Goal: Task Accomplishment & Management: Manage account settings

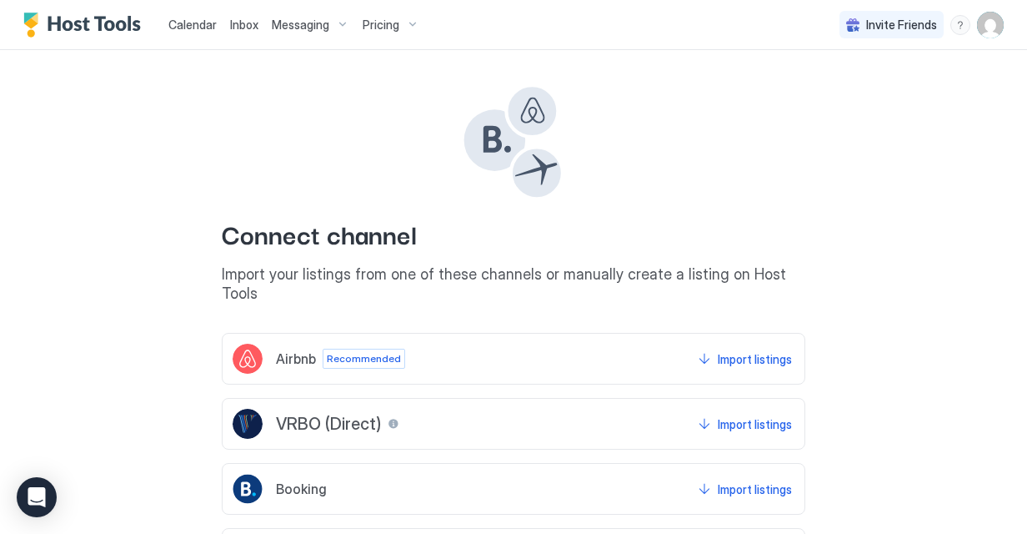
click at [198, 20] on span "Calendar" at bounding box center [192, 25] width 48 height 14
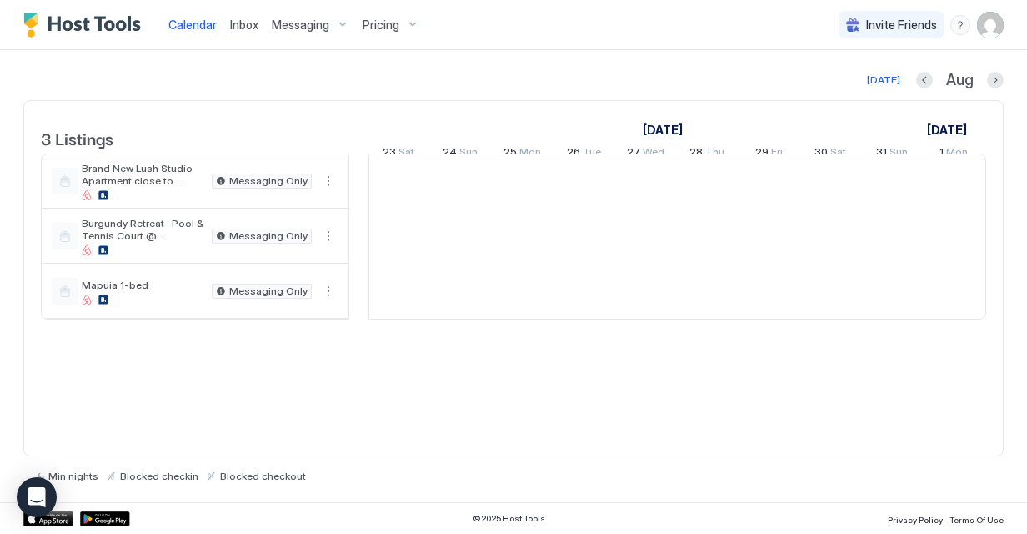
scroll to position [0, 926]
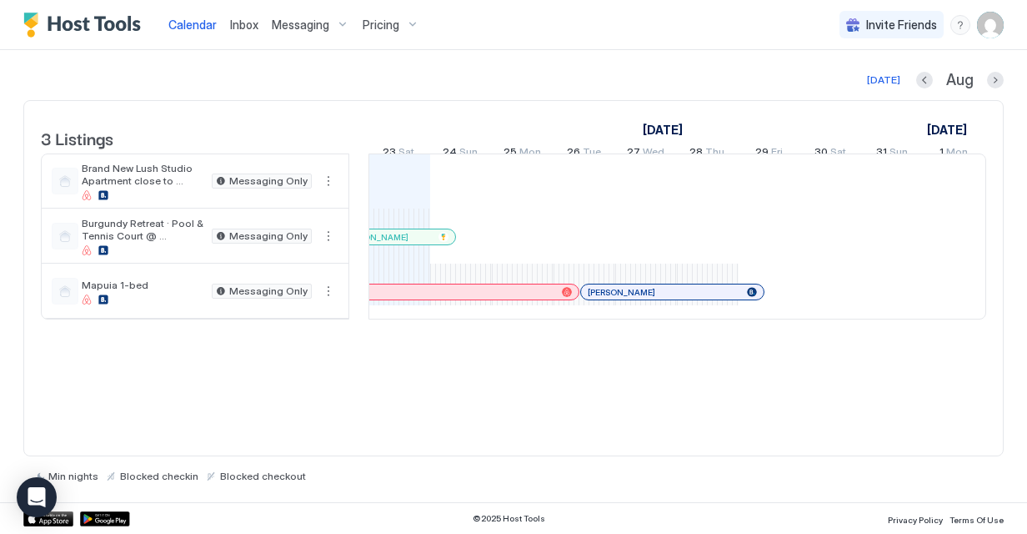
click at [987, 23] on img "User profile" at bounding box center [990, 25] width 27 height 27
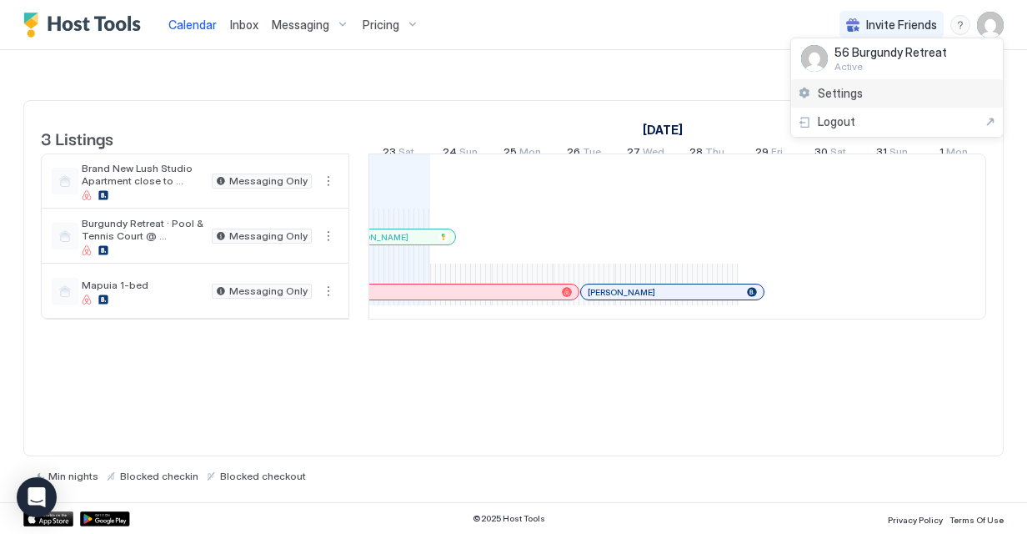
click at [914, 94] on div "Settings" at bounding box center [897, 93] width 212 height 29
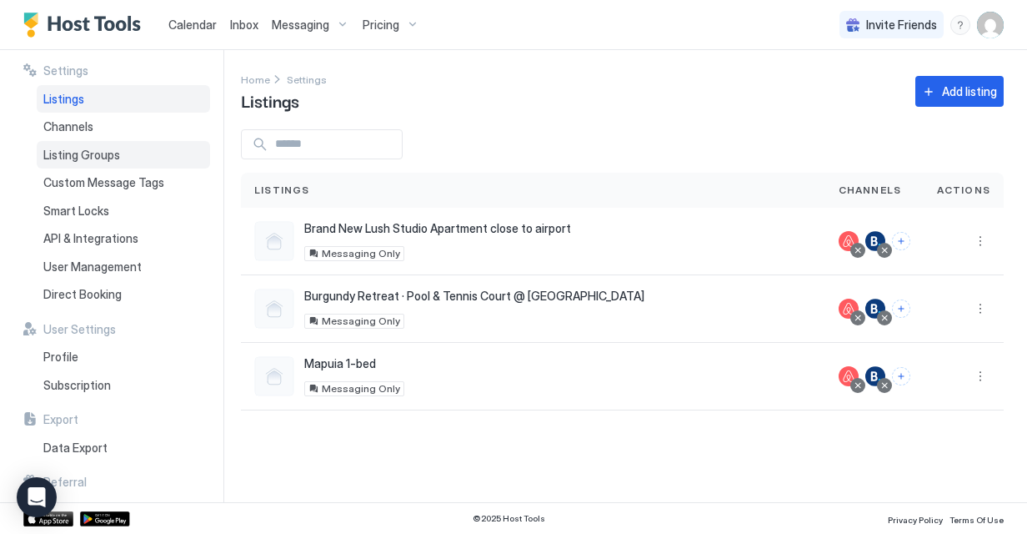
click at [117, 153] on span "Listing Groups" at bounding box center [81, 155] width 77 height 15
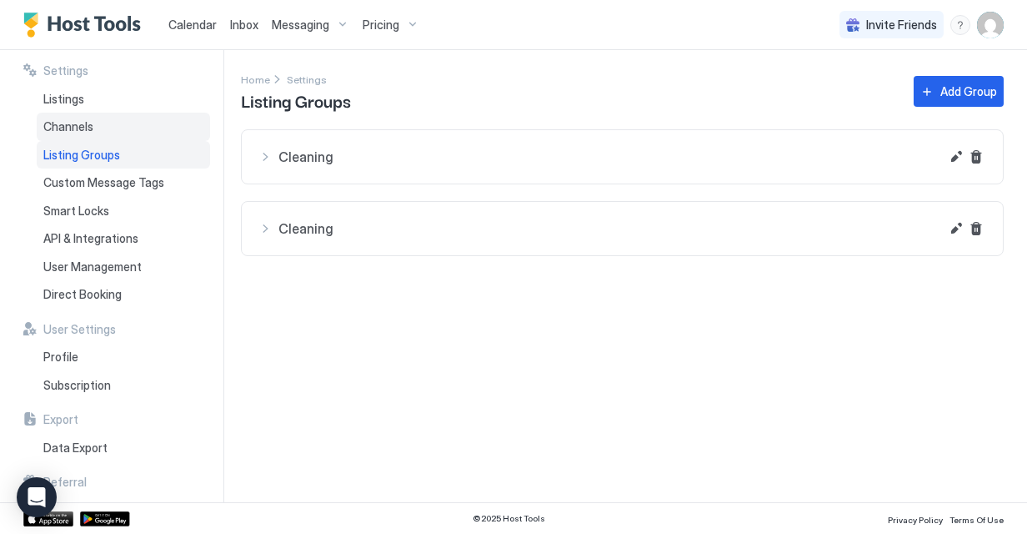
click at [114, 130] on div "Channels" at bounding box center [123, 127] width 173 height 28
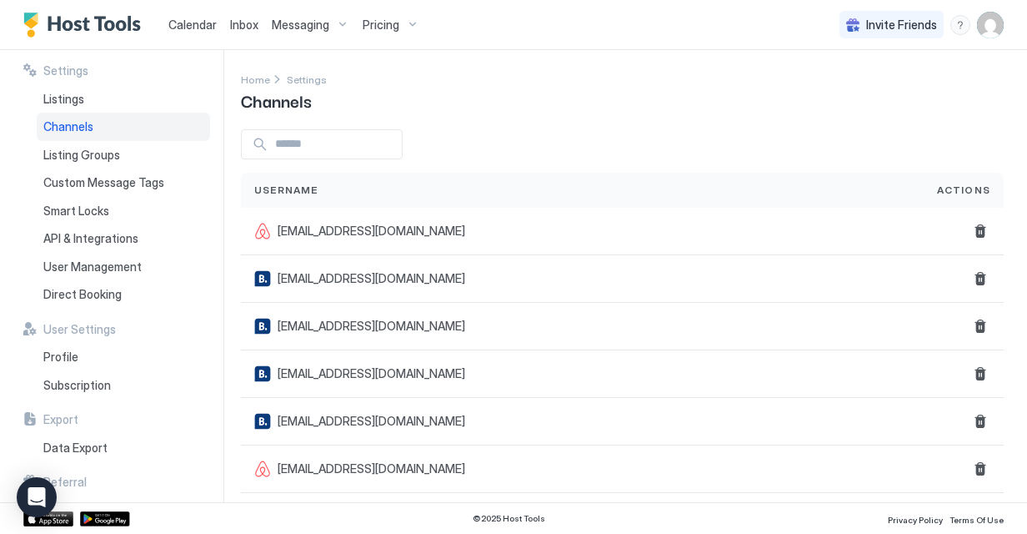
scroll to position [8, 0]
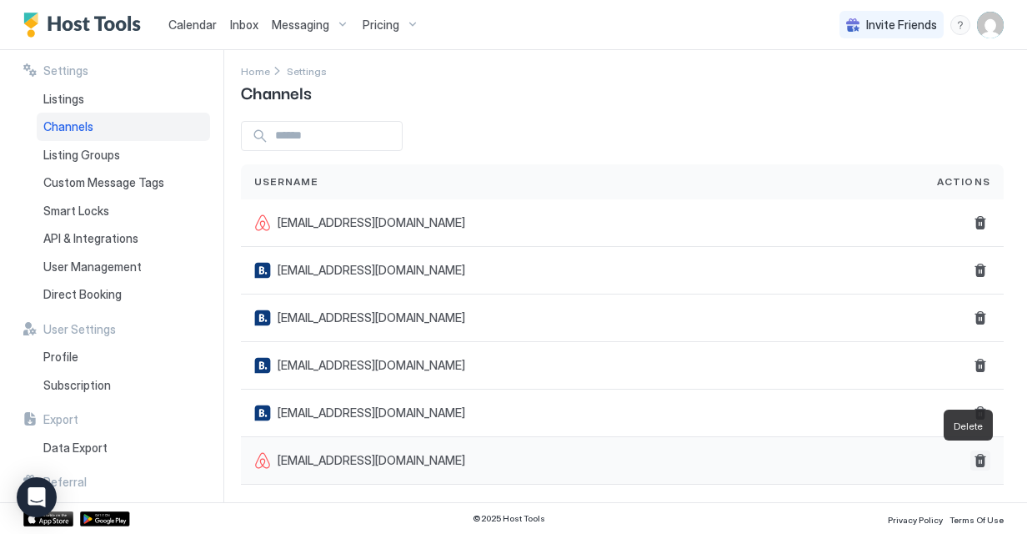
click at [971, 460] on button "Delete" at bounding box center [981, 460] width 20 height 20
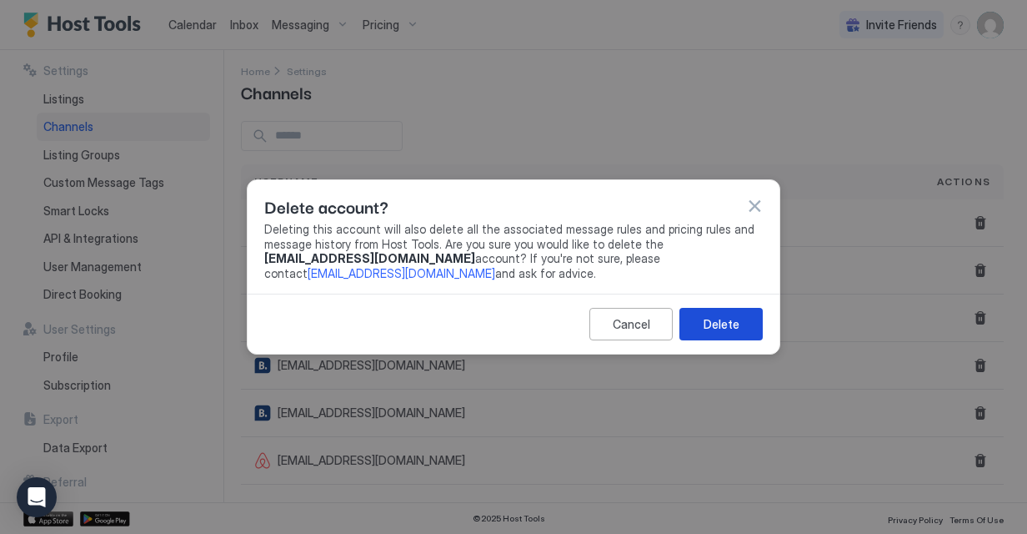
click at [736, 317] on div "Delete" at bounding box center [722, 324] width 36 height 18
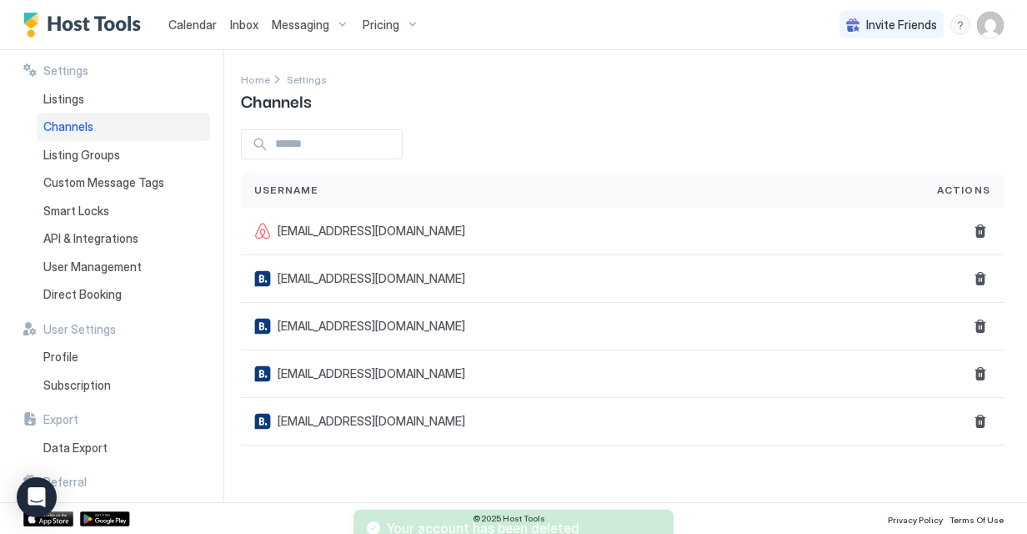
scroll to position [0, 0]
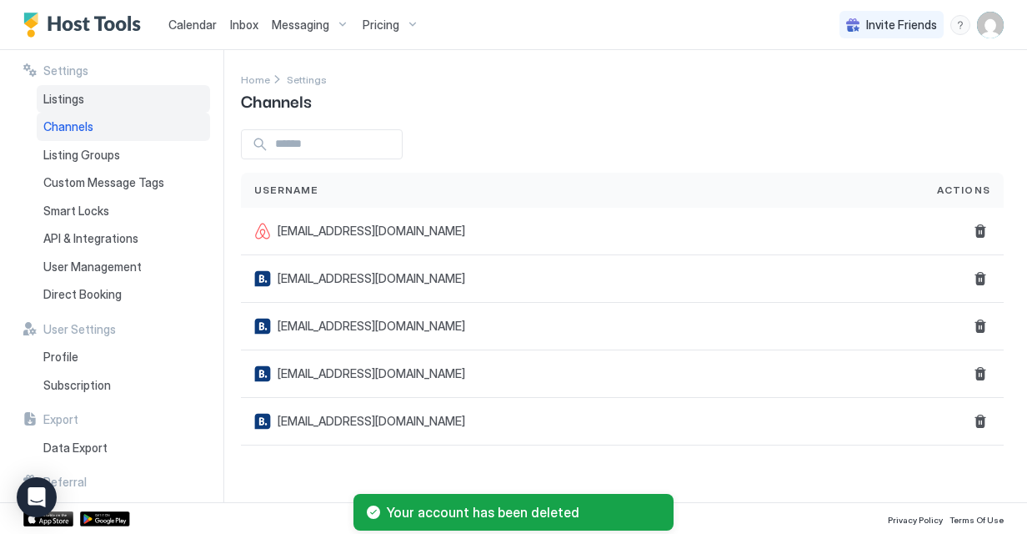
click at [80, 103] on span "Listings" at bounding box center [63, 99] width 41 height 15
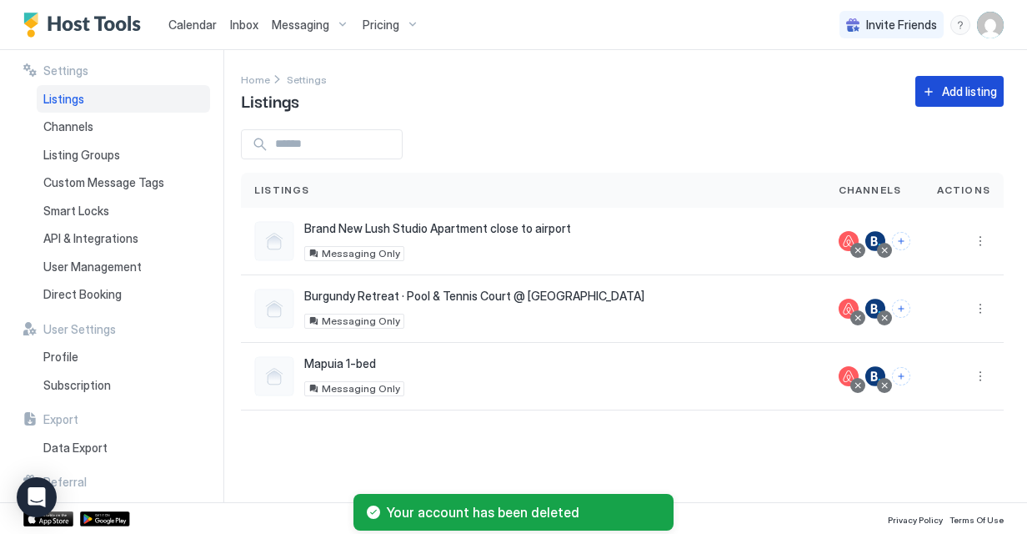
click at [951, 86] on div "Add listing" at bounding box center [969, 92] width 55 height 18
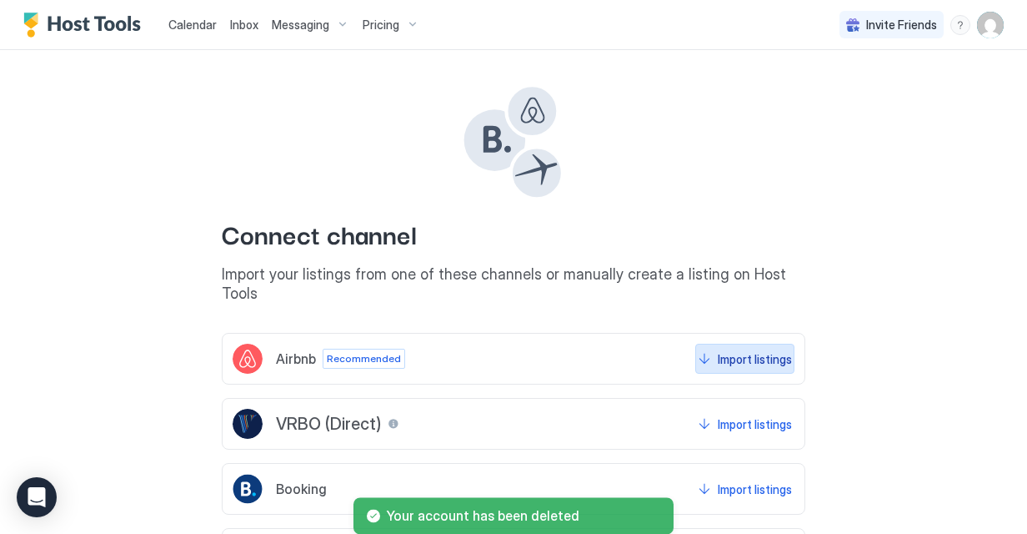
click at [781, 350] on div "Import listings" at bounding box center [755, 359] width 74 height 18
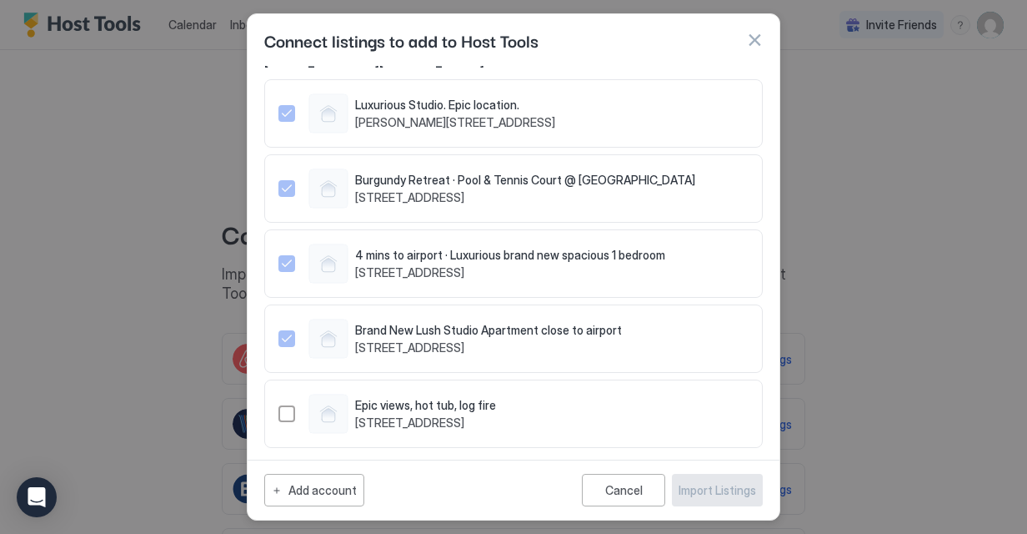
scroll to position [20, 0]
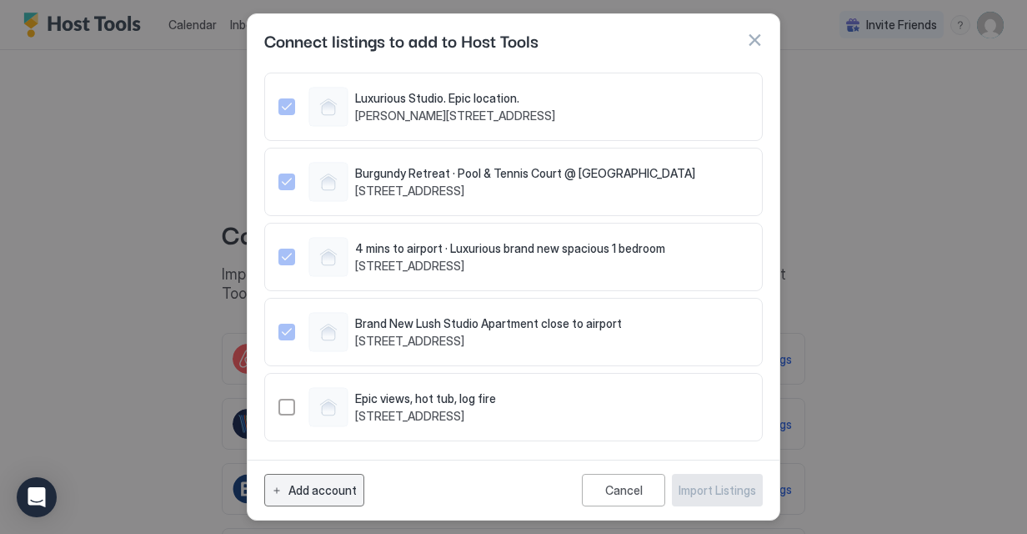
click at [329, 492] on div "Add account" at bounding box center [322, 490] width 68 height 18
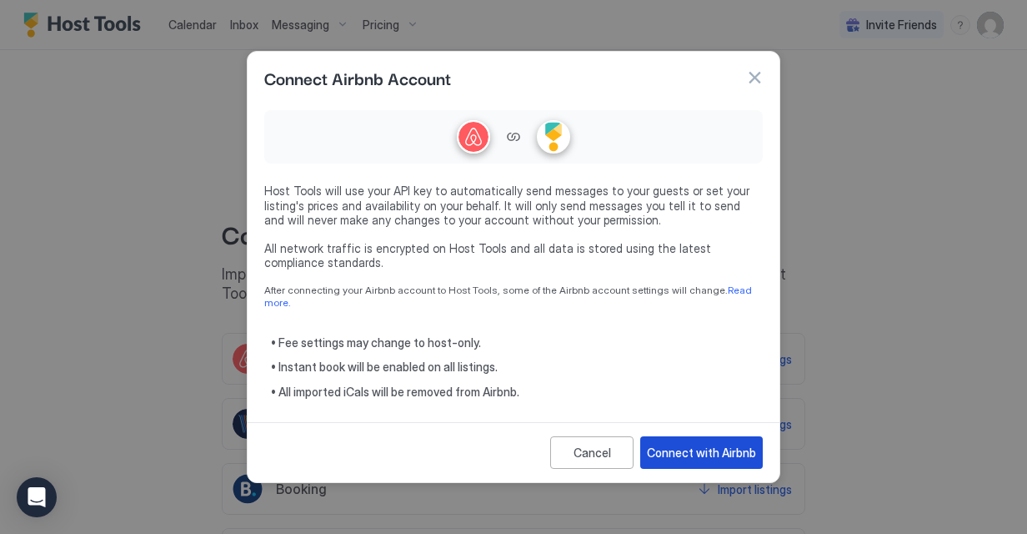
click at [693, 444] on div "Connect with Airbnb" at bounding box center [701, 453] width 109 height 18
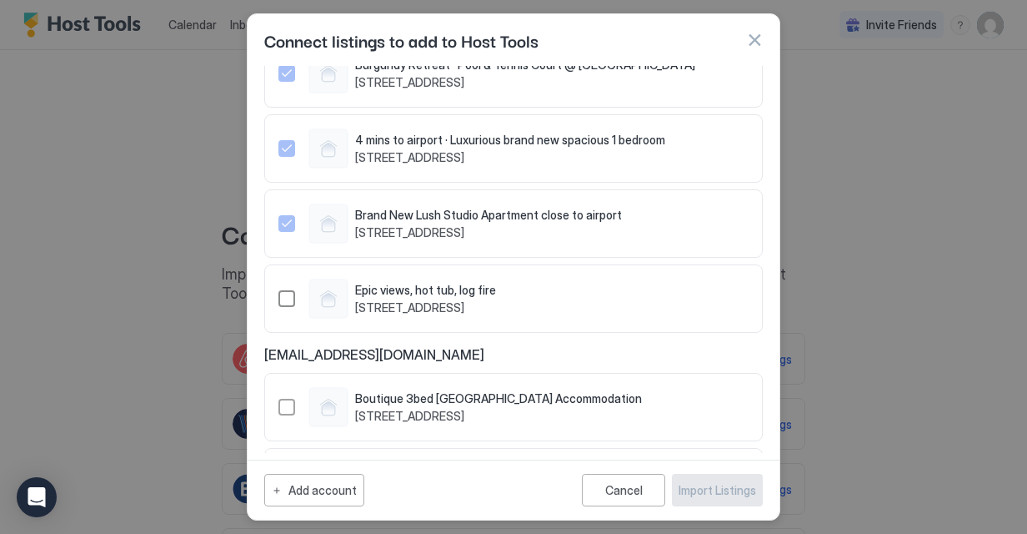
scroll to position [203, 0]
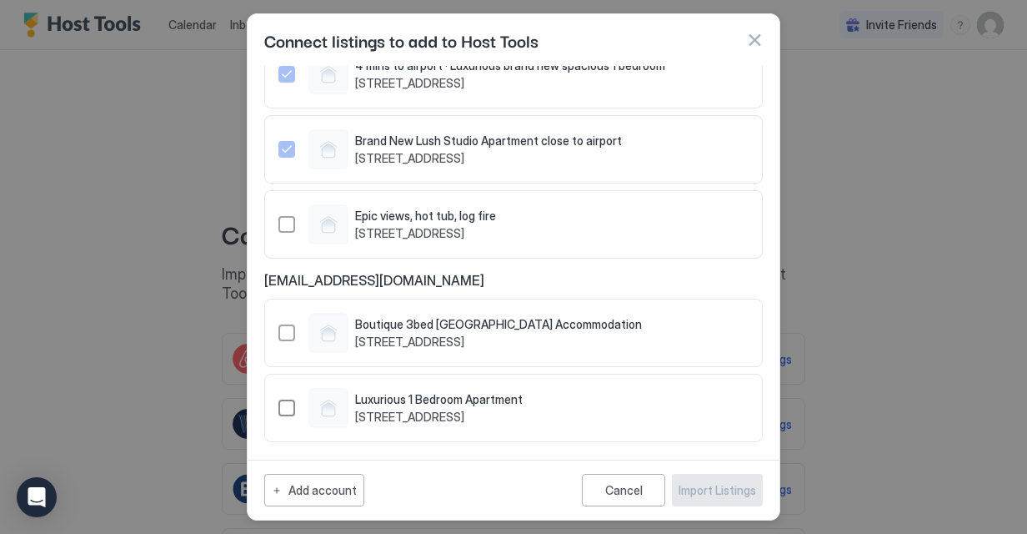
click at [288, 410] on div "1079410548500136117" at bounding box center [286, 407] width 17 height 17
click at [710, 485] on div "Import Listings" at bounding box center [718, 490] width 78 height 18
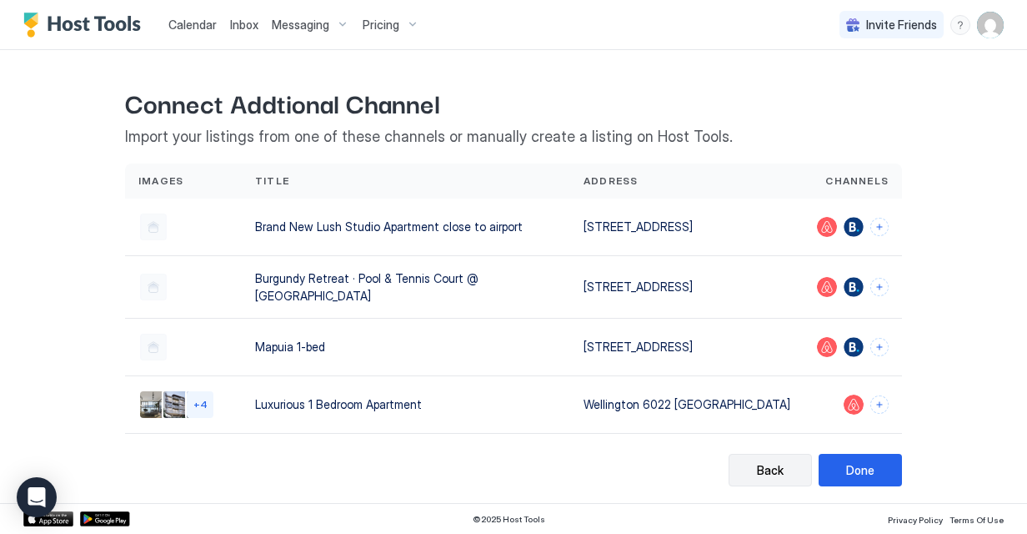
click at [764, 474] on div "Back" at bounding box center [770, 470] width 27 height 18
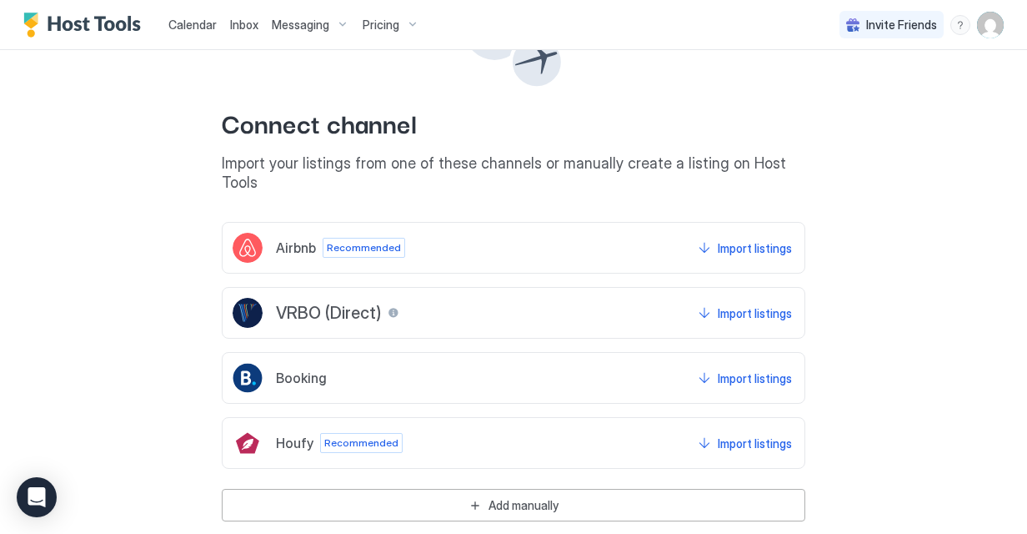
scroll to position [123, 0]
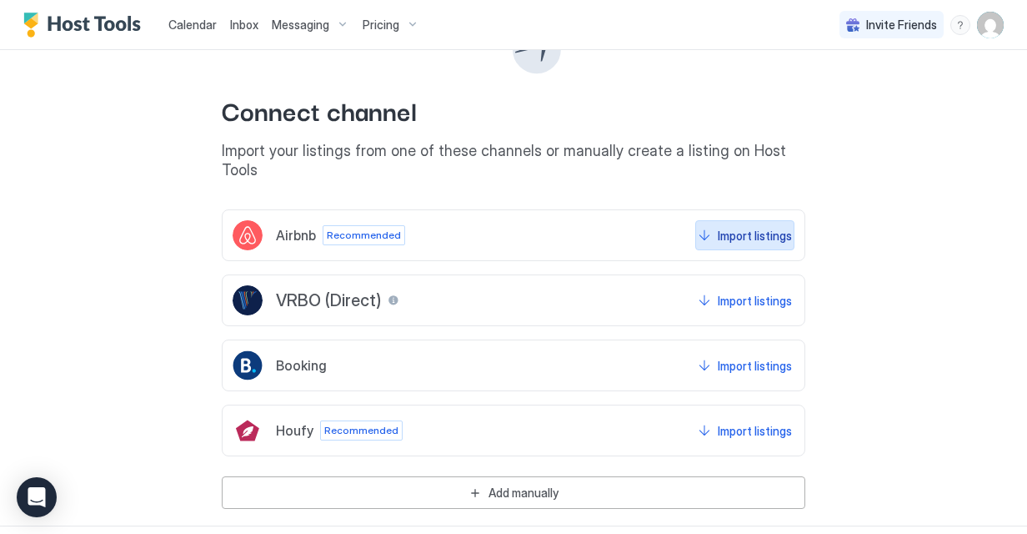
click at [704, 220] on button "Import listings" at bounding box center [744, 235] width 99 height 30
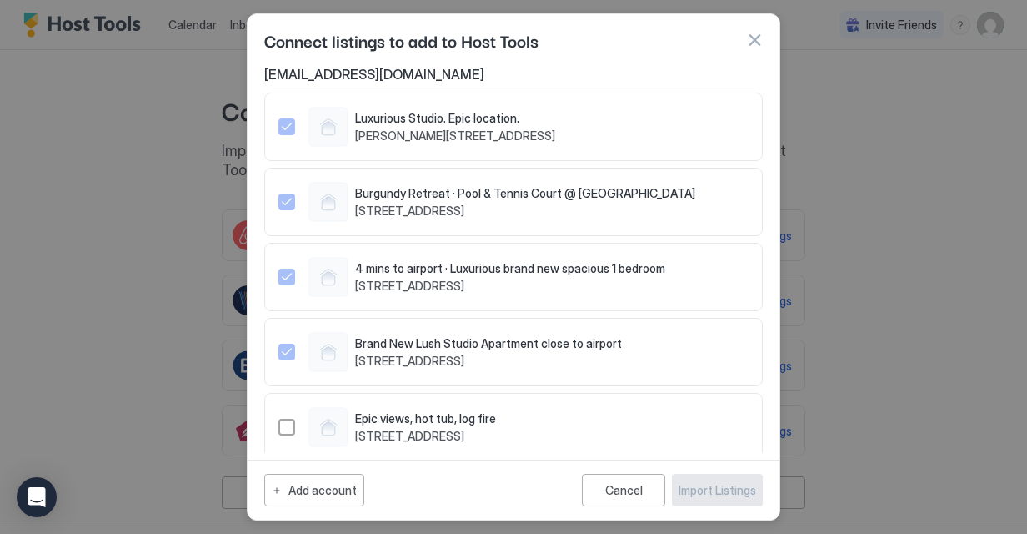
click at [758, 41] on button "button" at bounding box center [754, 40] width 17 height 17
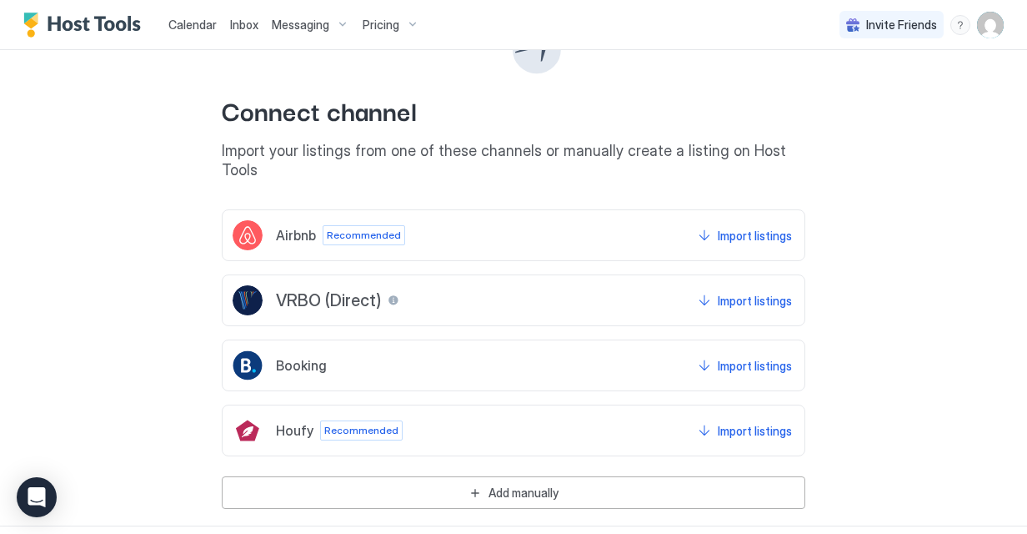
click at [185, 26] on span "Calendar" at bounding box center [192, 25] width 48 height 14
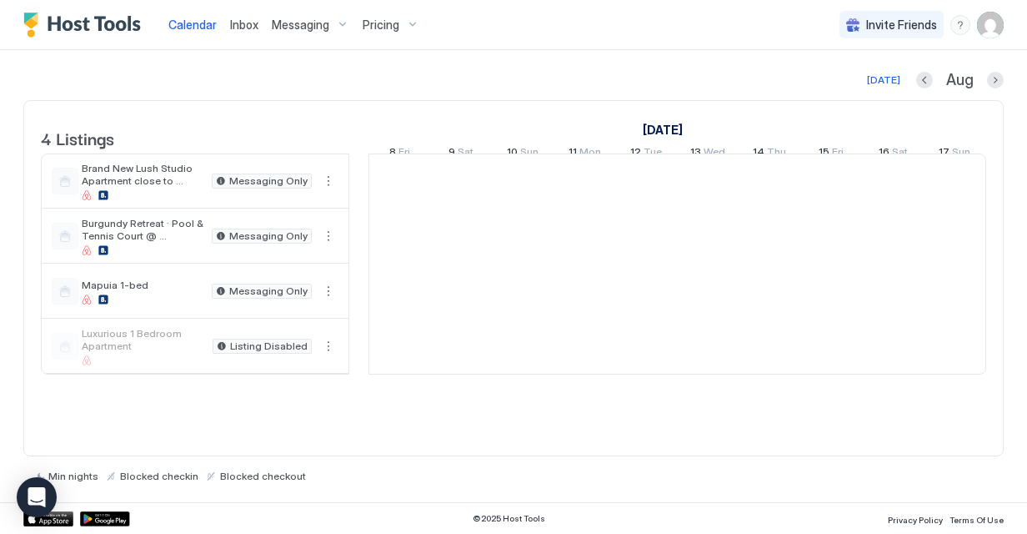
scroll to position [0, 926]
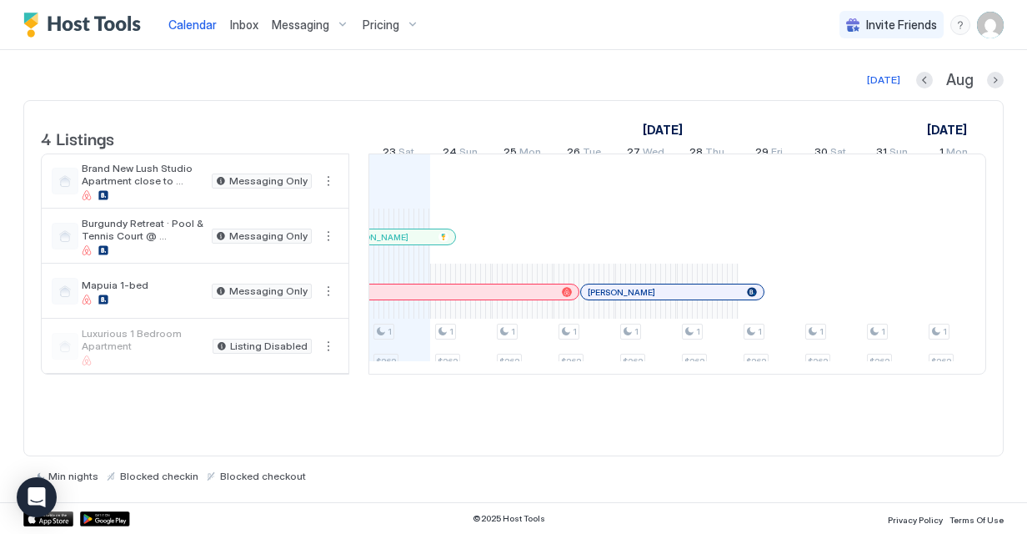
click at [998, 25] on img "User profile" at bounding box center [990, 25] width 27 height 27
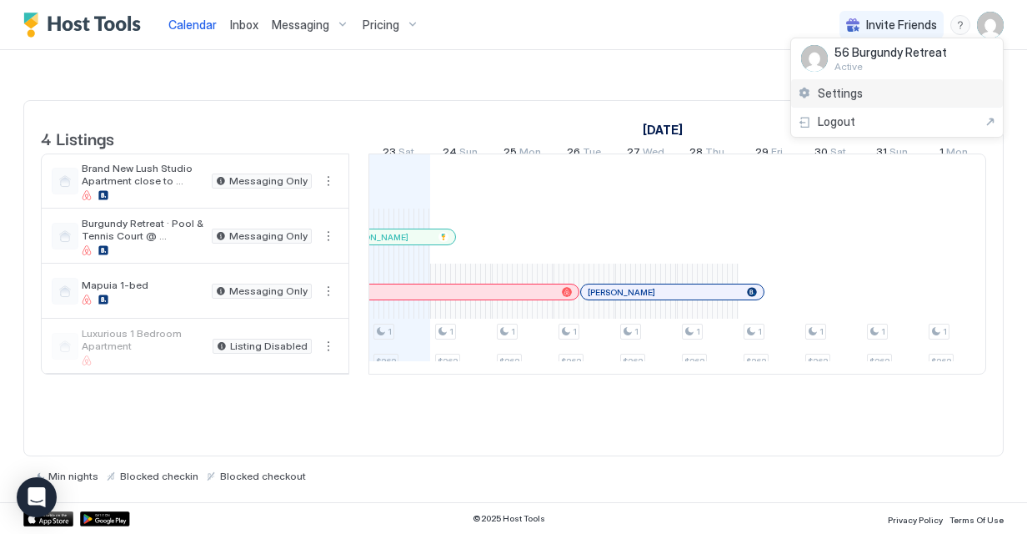
click at [883, 88] on div "Settings" at bounding box center [897, 93] width 212 height 29
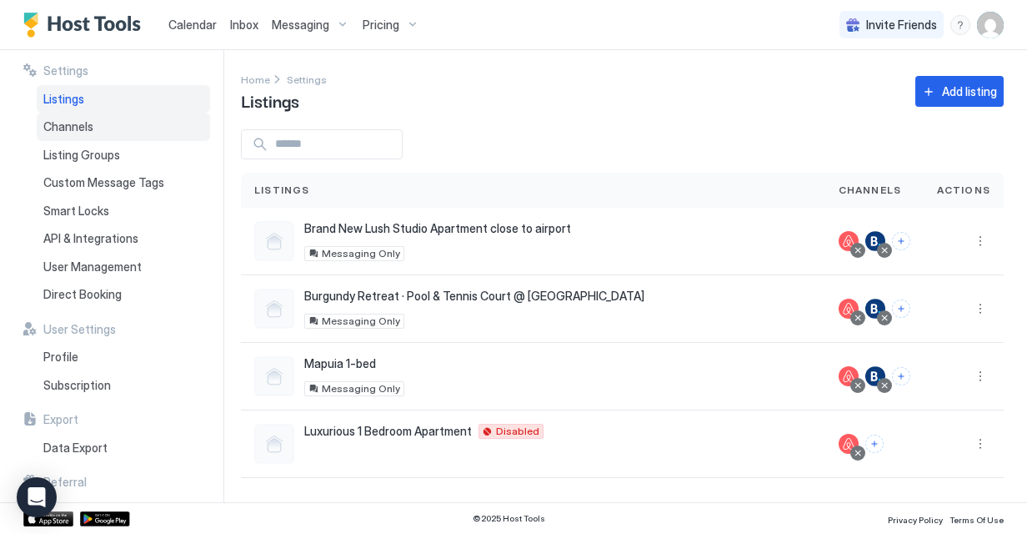
click at [83, 139] on div "Channels" at bounding box center [123, 127] width 173 height 28
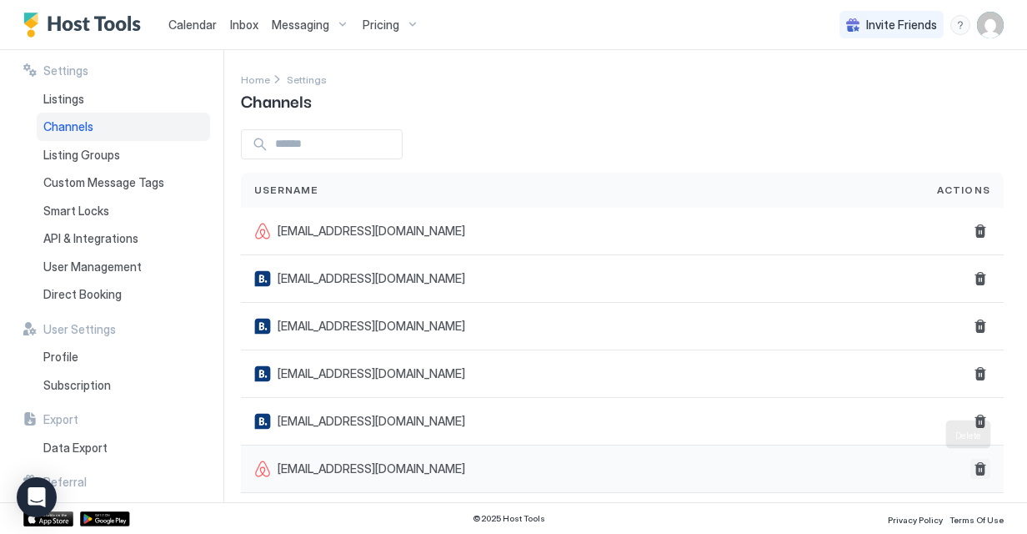
click at [971, 467] on button "Delete" at bounding box center [981, 469] width 20 height 20
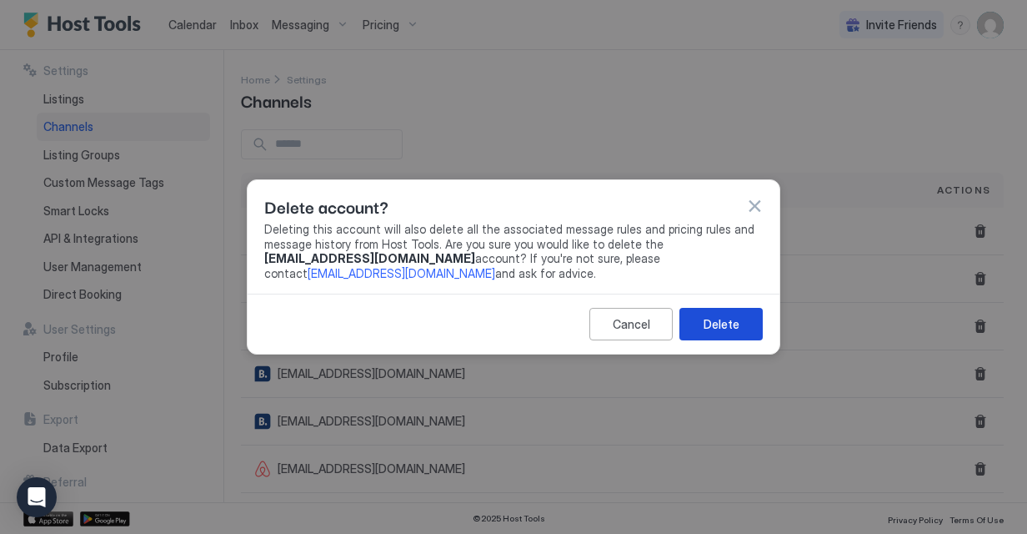
click at [714, 320] on div "Delete" at bounding box center [722, 324] width 36 height 18
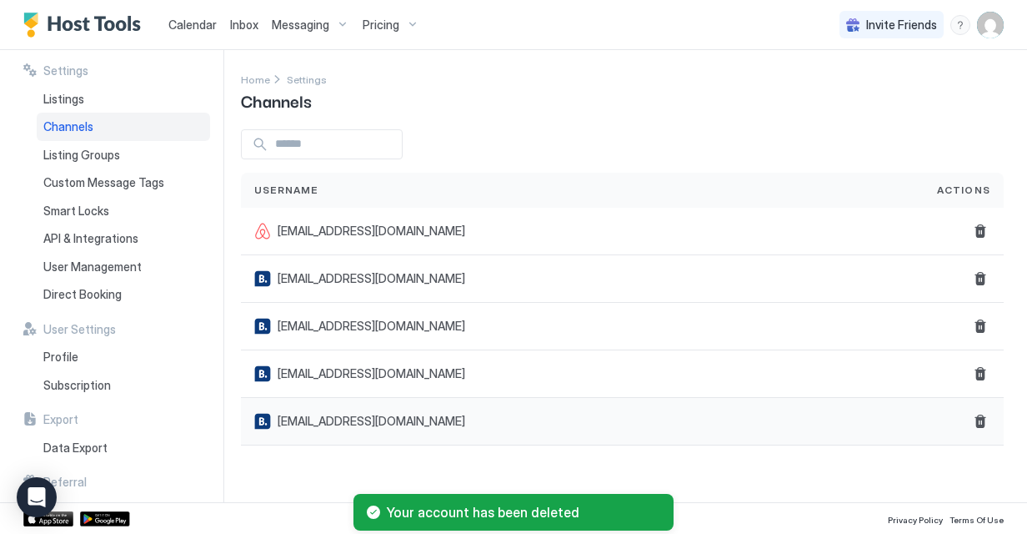
click at [879, 419] on div "[EMAIL_ADDRESS][DOMAIN_NAME]" at bounding box center [582, 421] width 656 height 17
click at [978, 422] on button "Delete" at bounding box center [981, 421] width 20 height 20
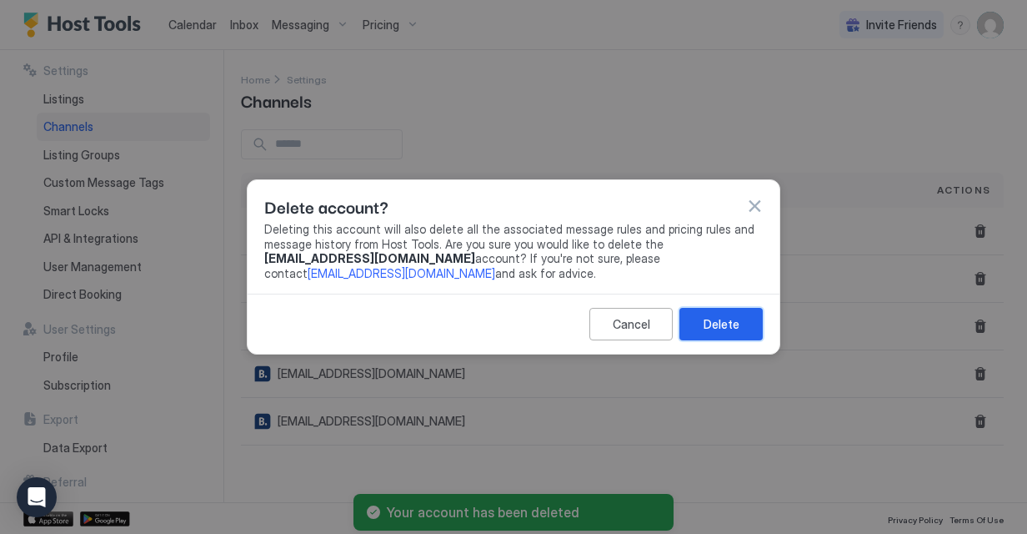
click at [747, 324] on button "Delete" at bounding box center [721, 324] width 83 height 33
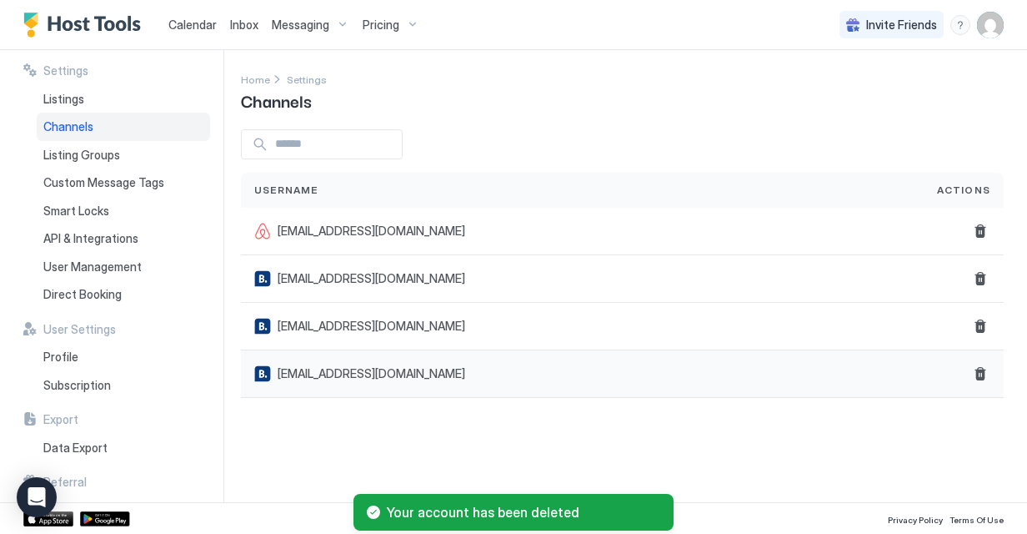
click at [979, 389] on div at bounding box center [964, 374] width 80 height 48
click at [982, 380] on button "Delete" at bounding box center [981, 374] width 20 height 20
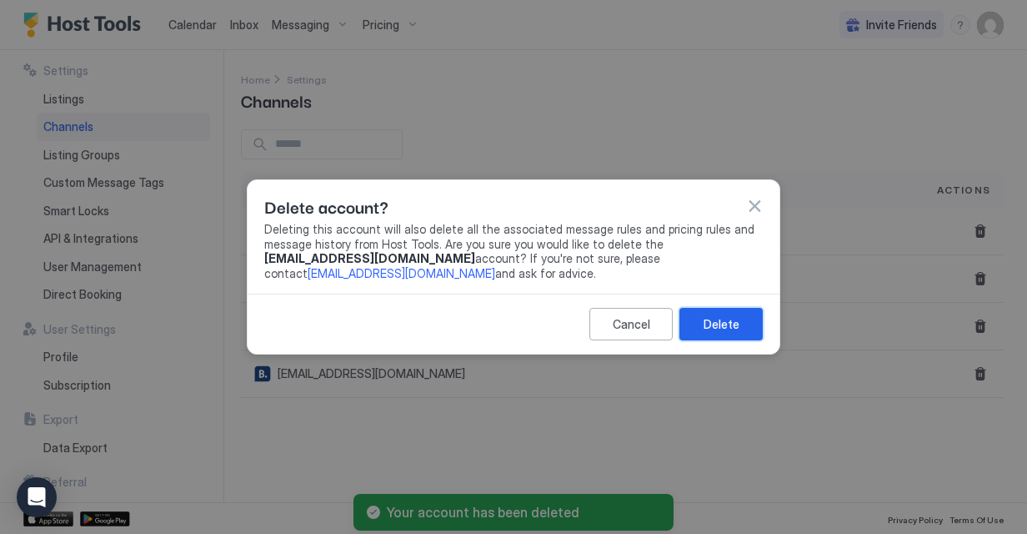
click at [746, 324] on button "Delete" at bounding box center [721, 324] width 83 height 33
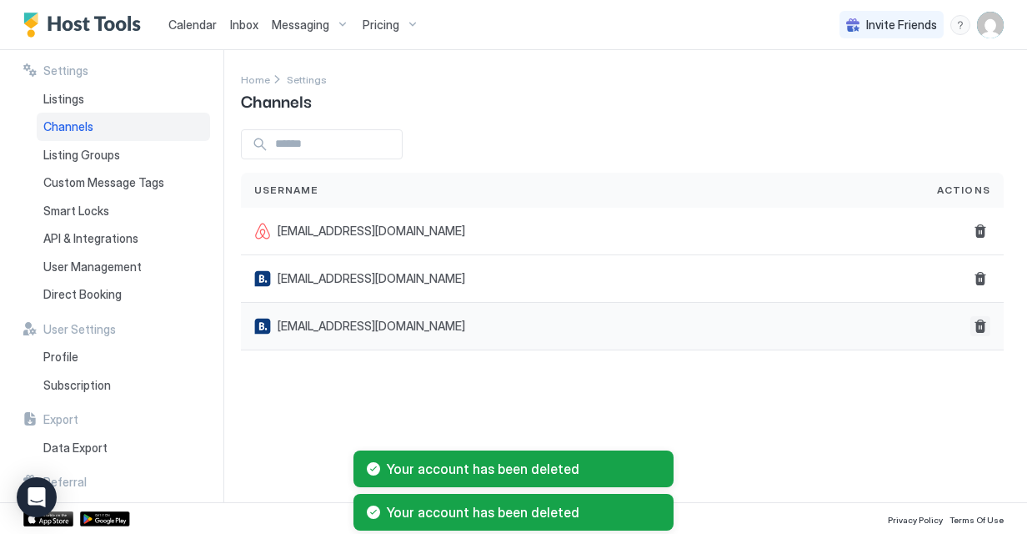
click at [979, 327] on button "Delete" at bounding box center [981, 326] width 20 height 20
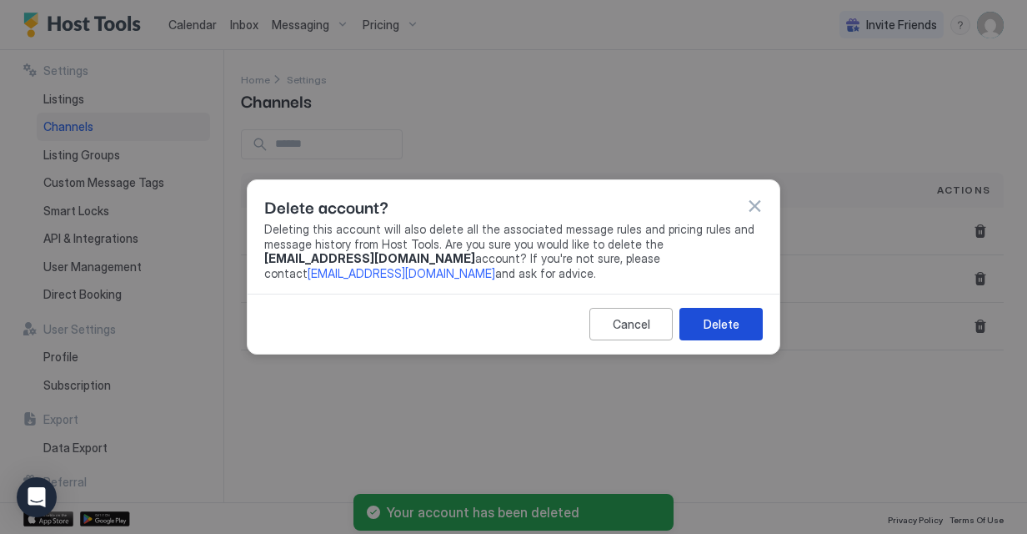
click at [694, 327] on button "Delete" at bounding box center [721, 324] width 83 height 33
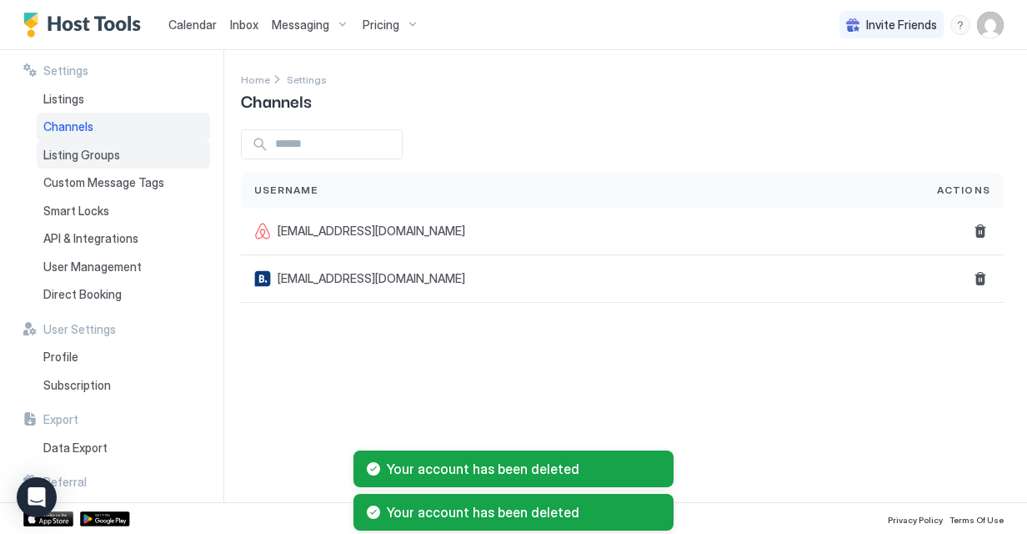
click at [117, 148] on span "Listing Groups" at bounding box center [81, 155] width 77 height 15
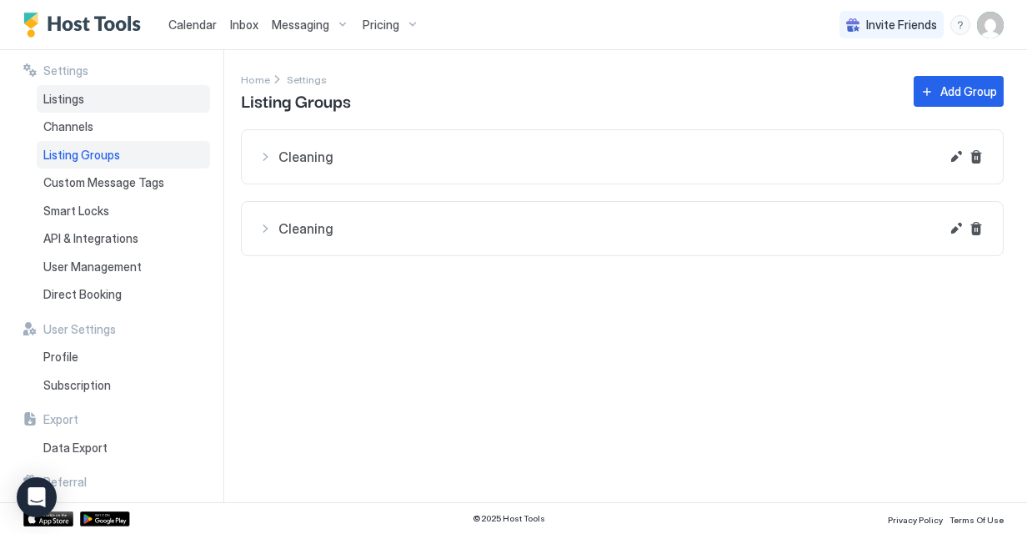
click at [97, 104] on div "Listings" at bounding box center [123, 99] width 173 height 28
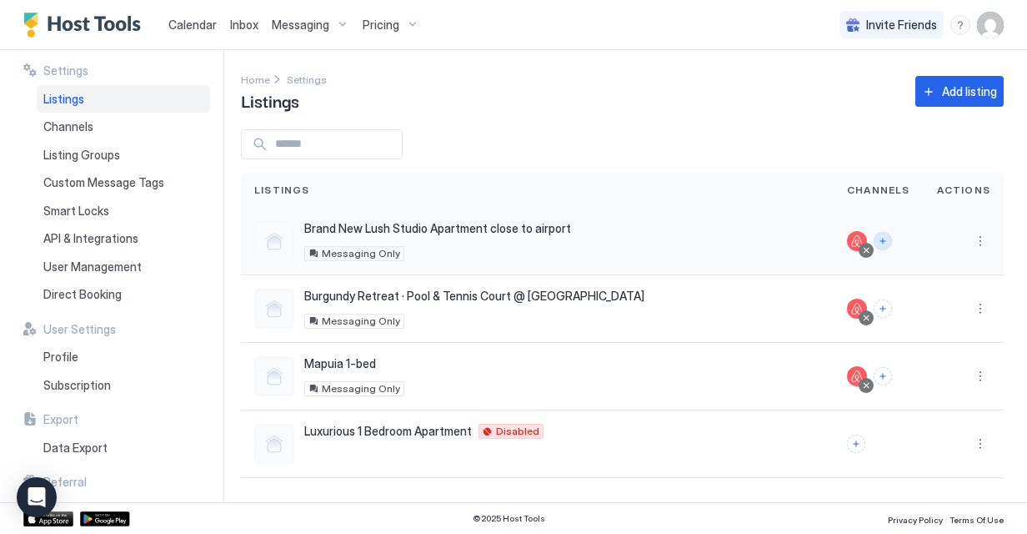
click at [885, 239] on button "Connect channels" at bounding box center [883, 241] width 18 height 18
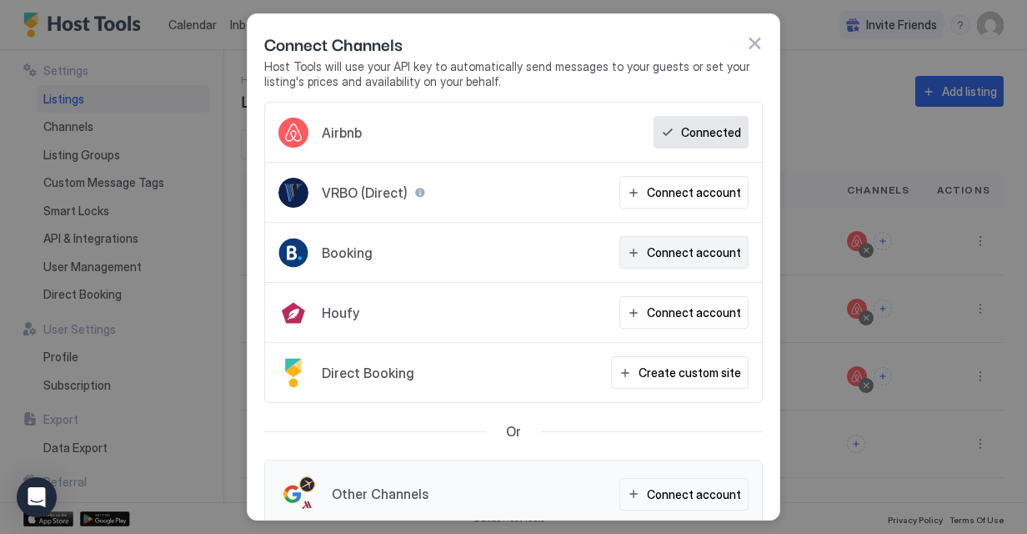
click at [681, 247] on div "Connect account" at bounding box center [694, 252] width 94 height 18
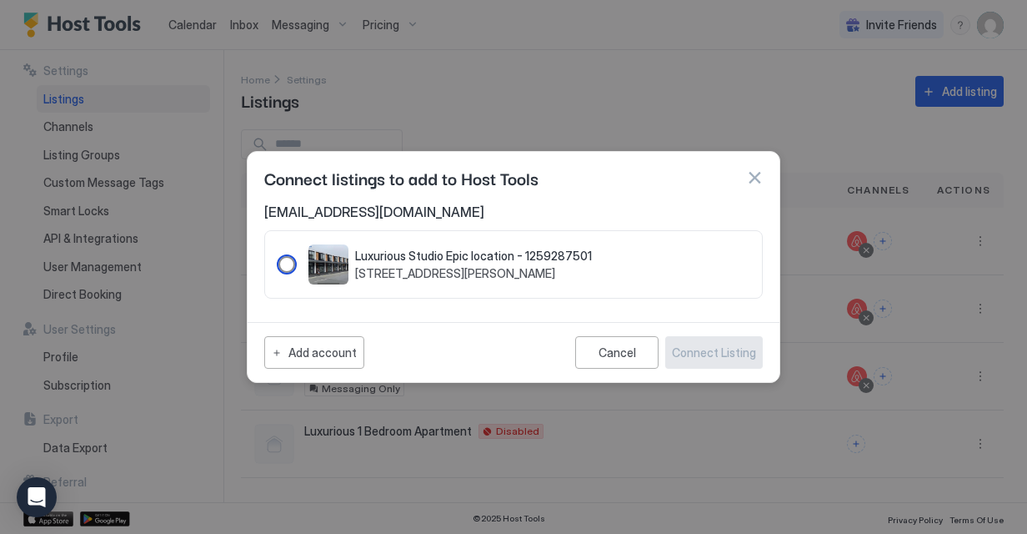
click at [404, 278] on span "[STREET_ADDRESS][PERSON_NAME]" at bounding box center [473, 273] width 237 height 15
click at [714, 350] on div "Connect Listing" at bounding box center [714, 353] width 84 height 18
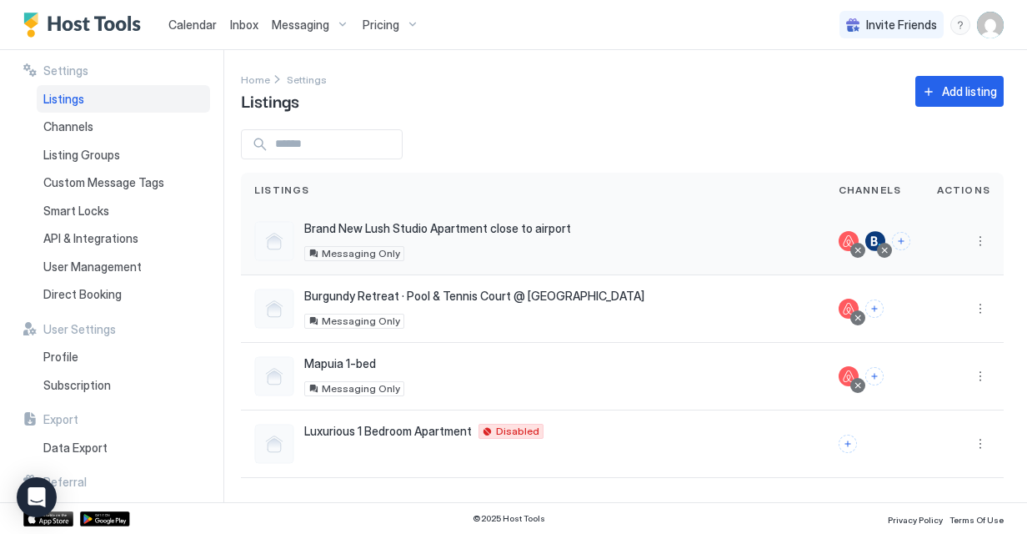
click at [889, 247] on div at bounding box center [884, 250] width 8 height 8
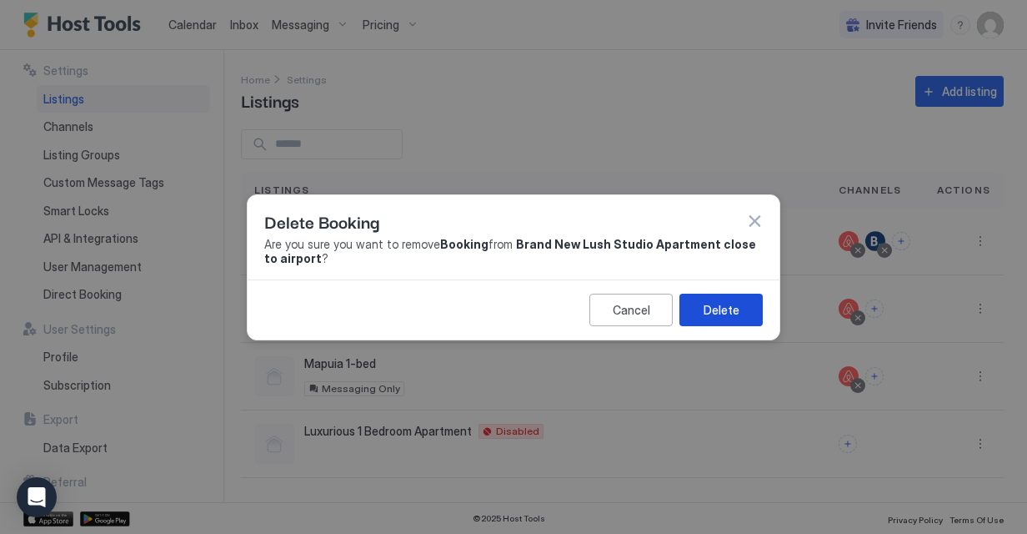
click at [700, 310] on button "Delete" at bounding box center [721, 309] width 83 height 33
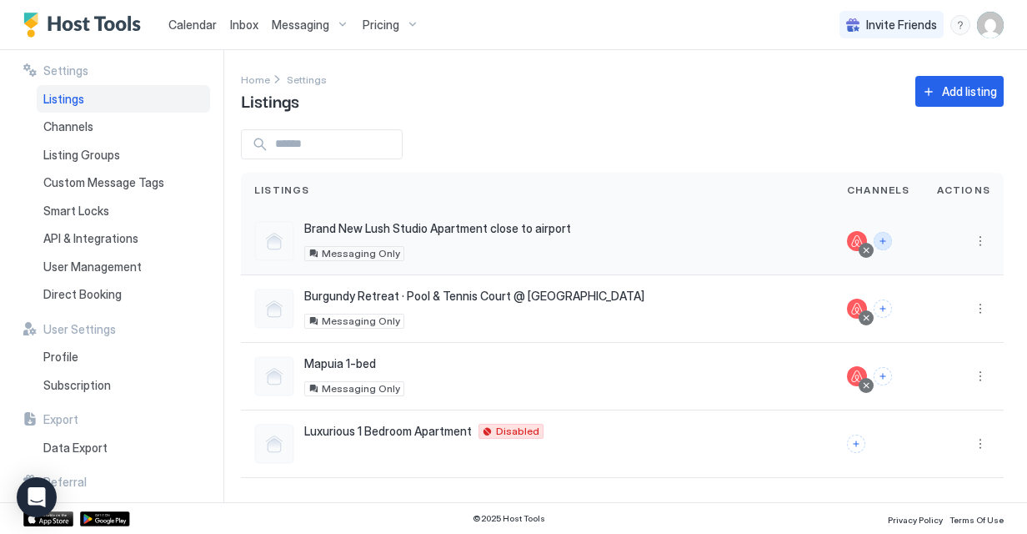
click at [890, 244] on button "Connect channels" at bounding box center [883, 241] width 18 height 18
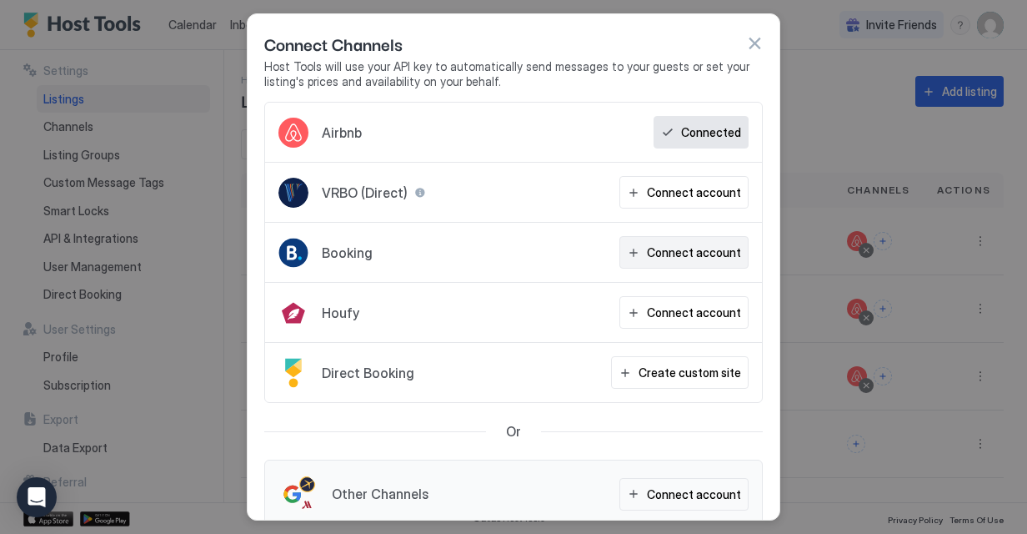
click at [672, 256] on div "Connect account" at bounding box center [694, 252] width 94 height 18
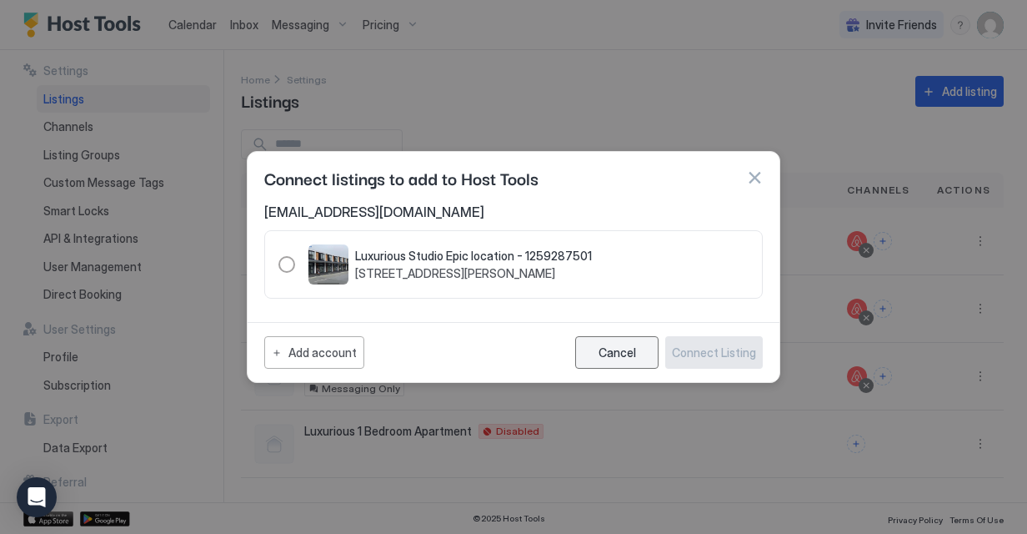
click at [635, 350] on div "Cancel" at bounding box center [618, 352] width 38 height 14
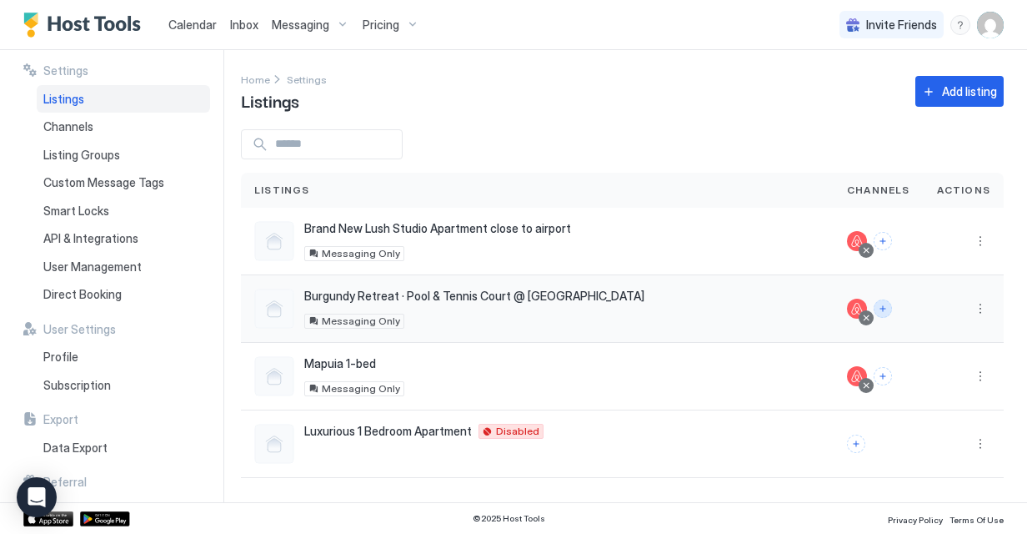
click at [887, 314] on button "Connect channels" at bounding box center [883, 308] width 18 height 18
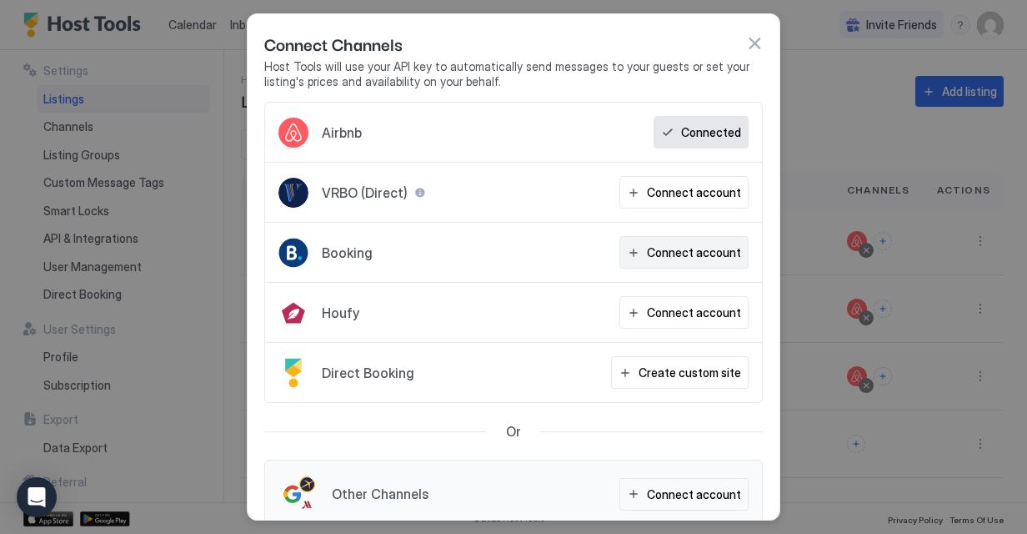
click at [715, 257] on div "Connect account" at bounding box center [694, 252] width 94 height 18
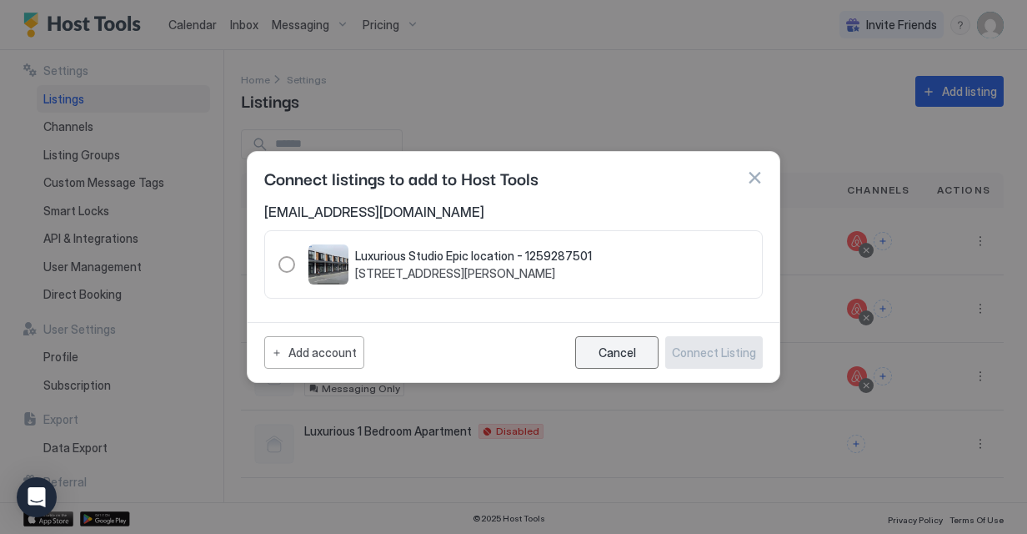
click at [632, 347] on div "Cancel" at bounding box center [618, 352] width 38 height 14
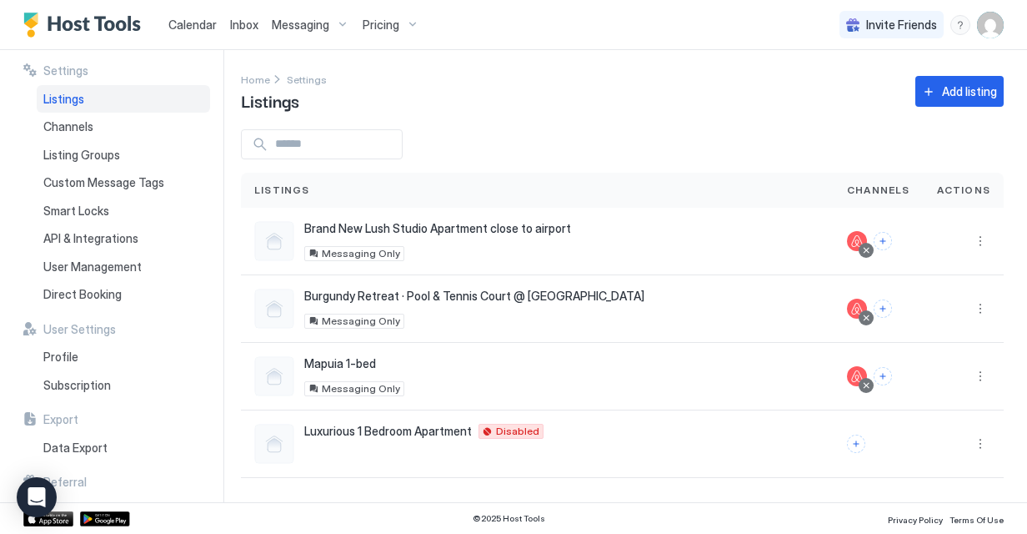
click at [961, 83] on div "Add listing" at bounding box center [969, 92] width 55 height 18
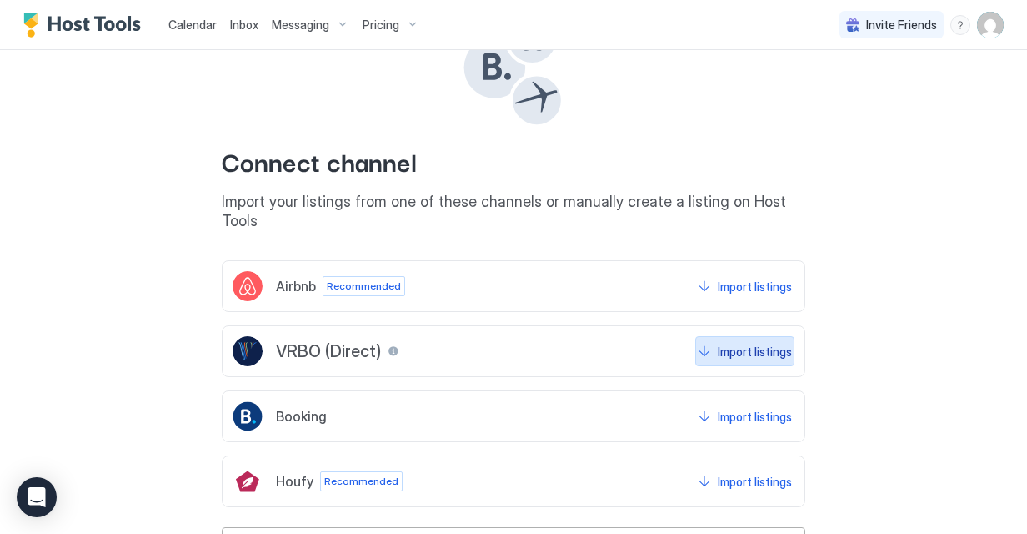
scroll to position [123, 0]
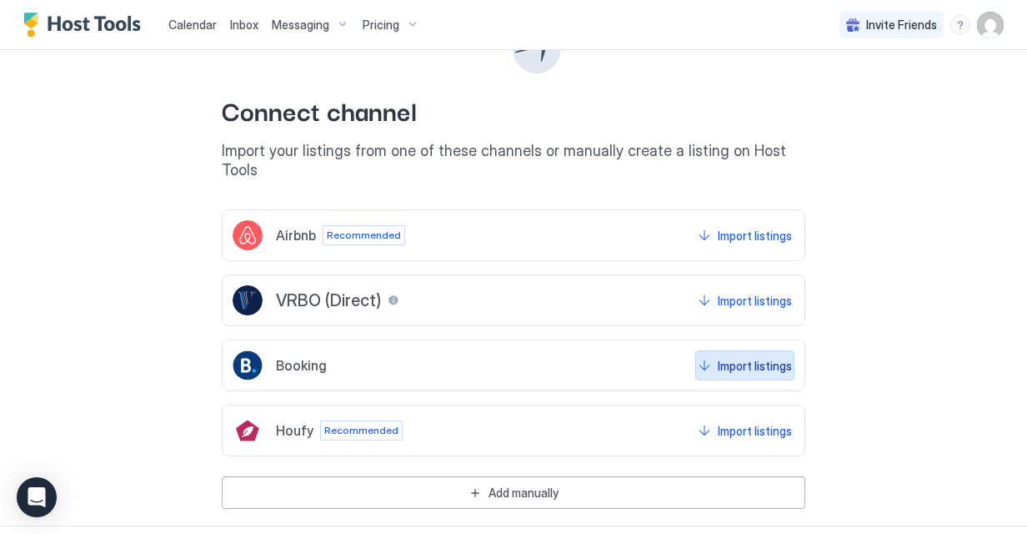
click at [744, 357] on div "Import listings" at bounding box center [755, 366] width 74 height 18
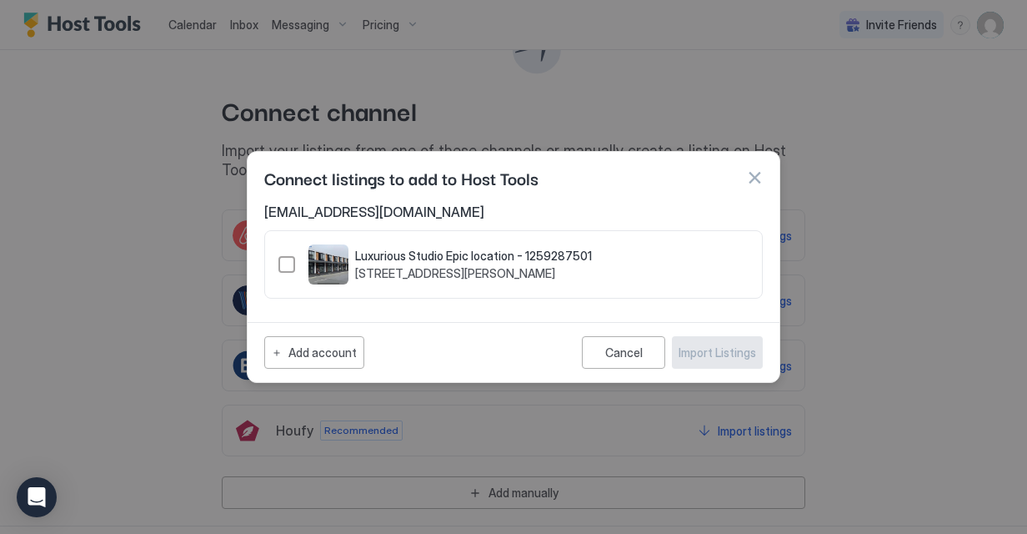
click at [338, 355] on div "Add account" at bounding box center [322, 353] width 68 height 18
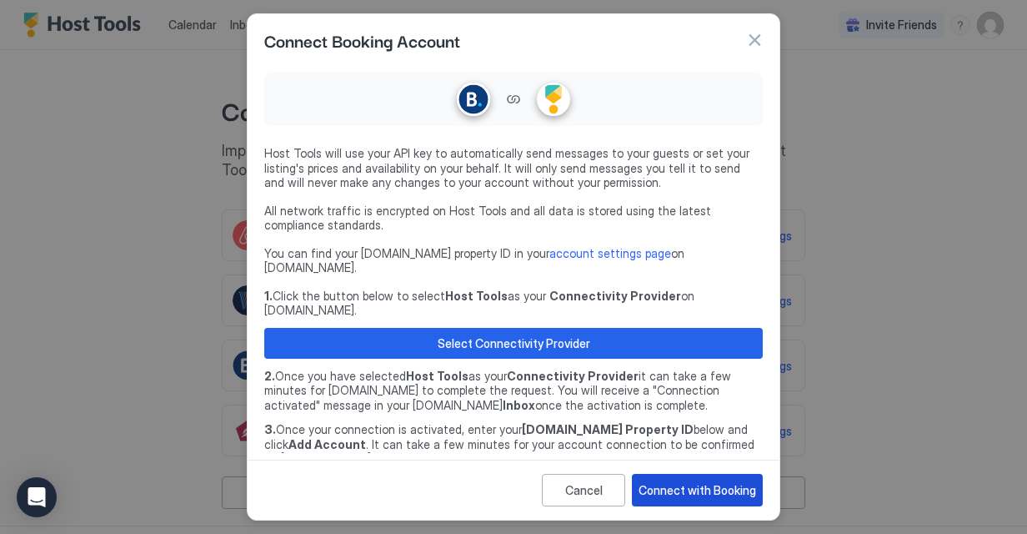
click at [671, 485] on div "Connect with Booking" at bounding box center [698, 490] width 118 height 18
click at [686, 491] on div "Connect with Booking" at bounding box center [698, 490] width 118 height 18
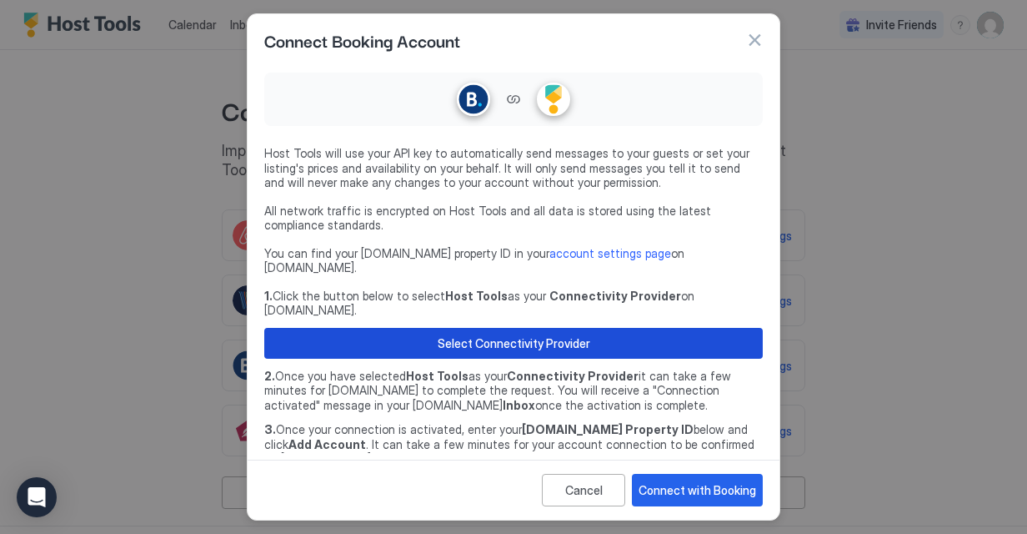
click at [631, 328] on button "Select Connectivity Provider" at bounding box center [513, 343] width 499 height 31
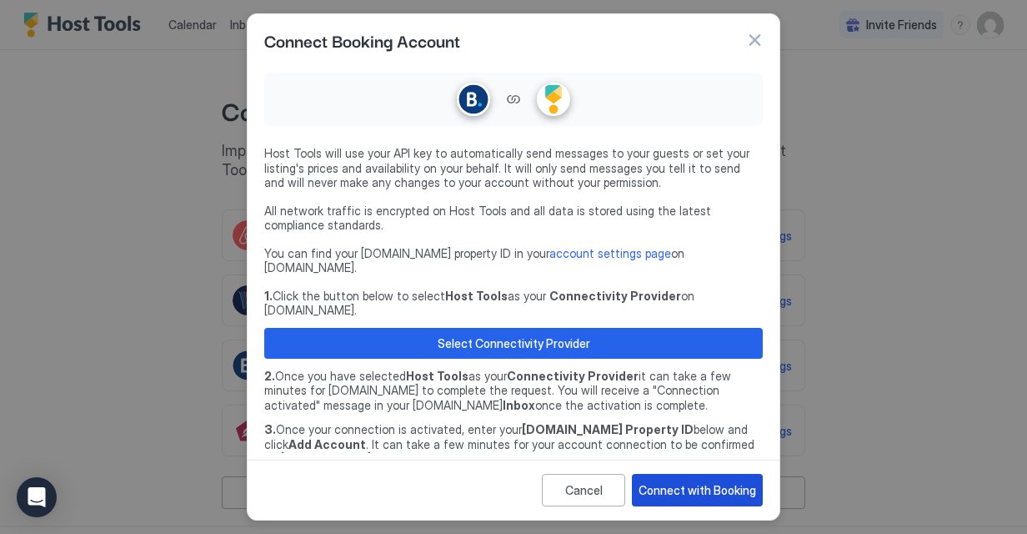
click at [692, 489] on div "Connect with Booking" at bounding box center [698, 490] width 118 height 18
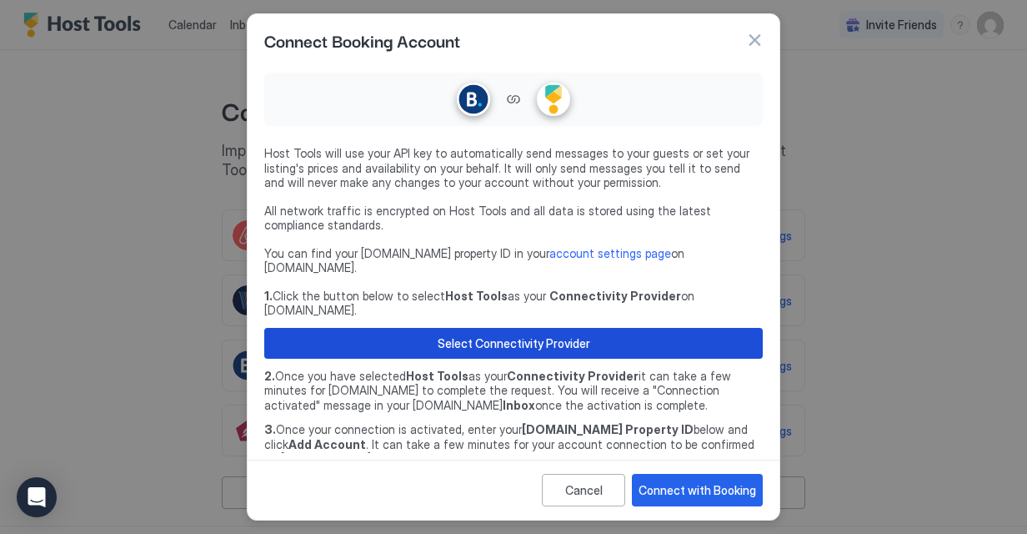
click at [549, 334] on div "Select Connectivity Provider" at bounding box center [514, 343] width 153 height 18
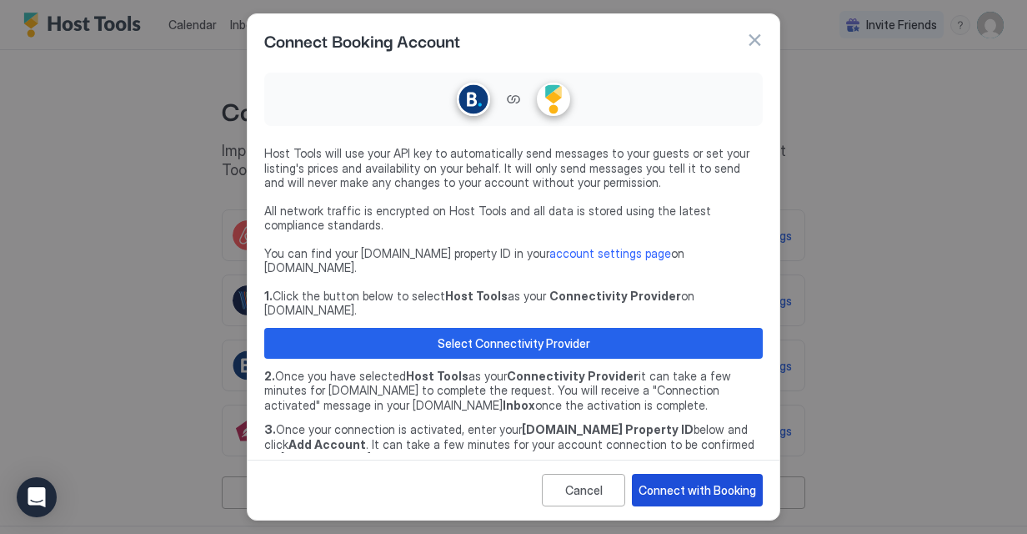
click at [710, 482] on div "Connect with Booking" at bounding box center [698, 490] width 118 height 18
click at [710, 484] on div "Connect with Booking" at bounding box center [698, 490] width 118 height 18
